Goal: Information Seeking & Learning: Learn about a topic

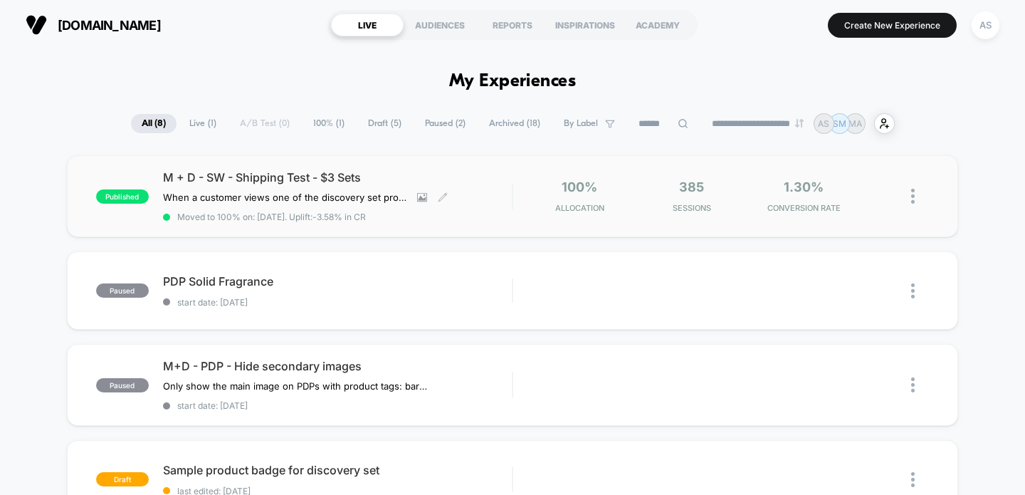
click at [294, 172] on span "M + D - SW - Shipping Test - $3 Sets" at bounding box center [338, 177] width 350 height 14
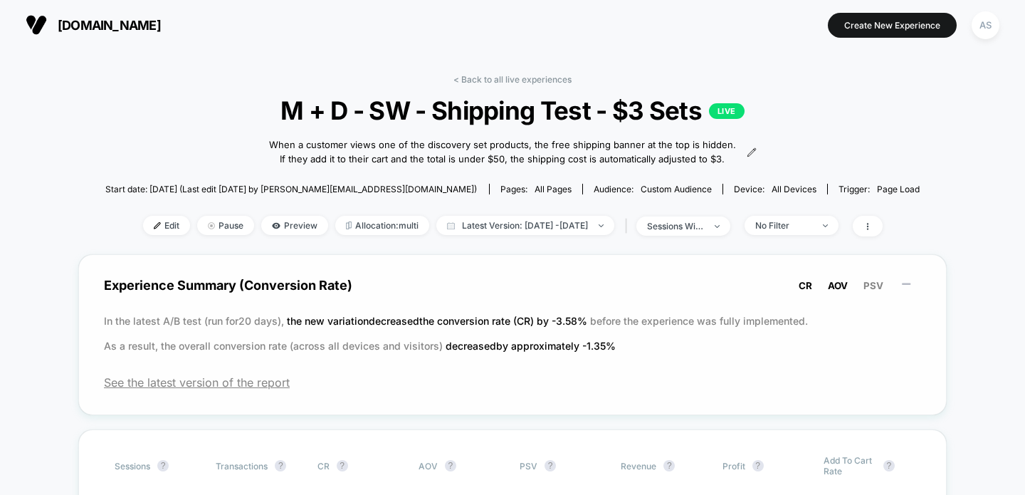
click at [832, 282] on span "AOV" at bounding box center [838, 285] width 20 height 11
click at [875, 283] on span "PSV" at bounding box center [873, 285] width 20 height 11
